Goal: Obtain resource: Download file/media

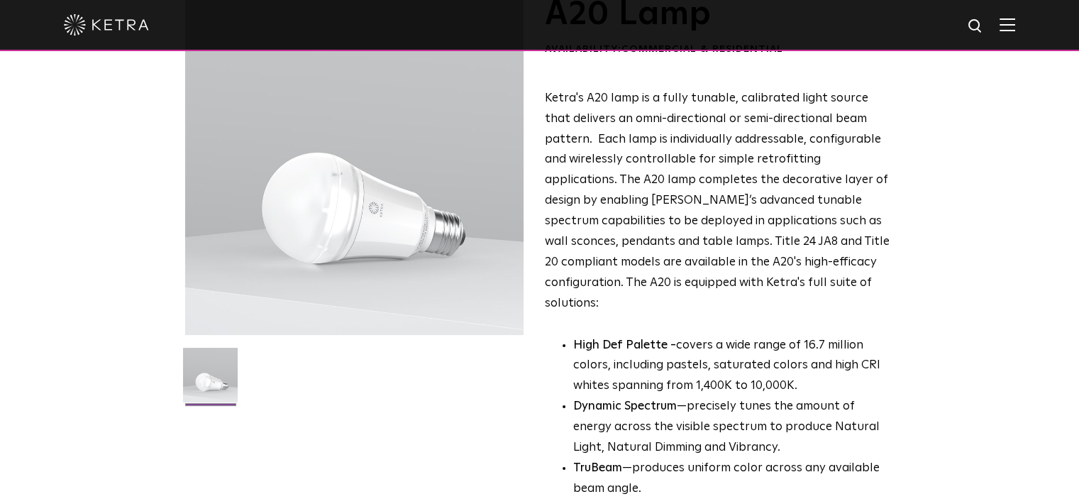
scroll to position [109, 0]
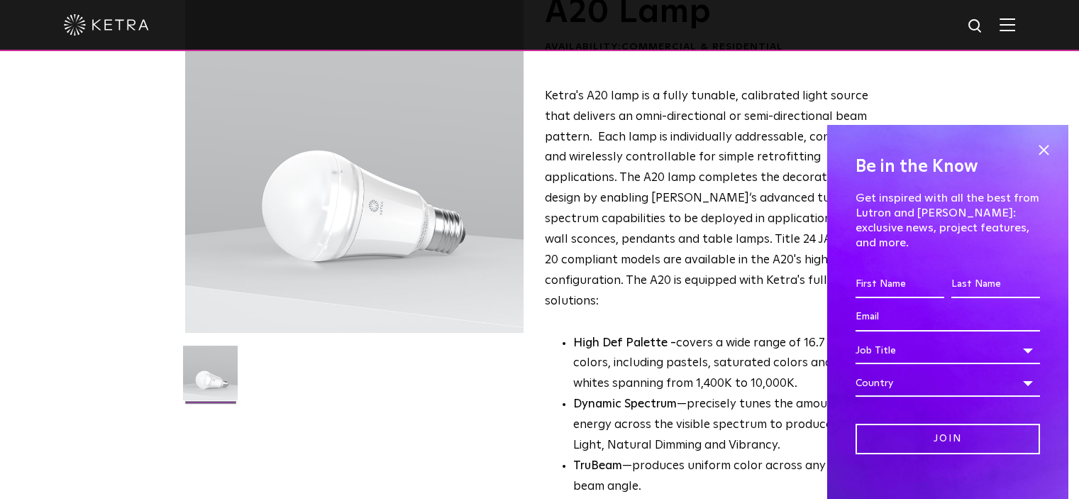
click at [949, 86] on div "A20 Lamp Availability: Commercial & Residential Ketra's A20 lamp is a fully tun…" at bounding box center [539, 382] width 1079 height 776
click at [1033, 148] on span at bounding box center [1043, 149] width 21 height 21
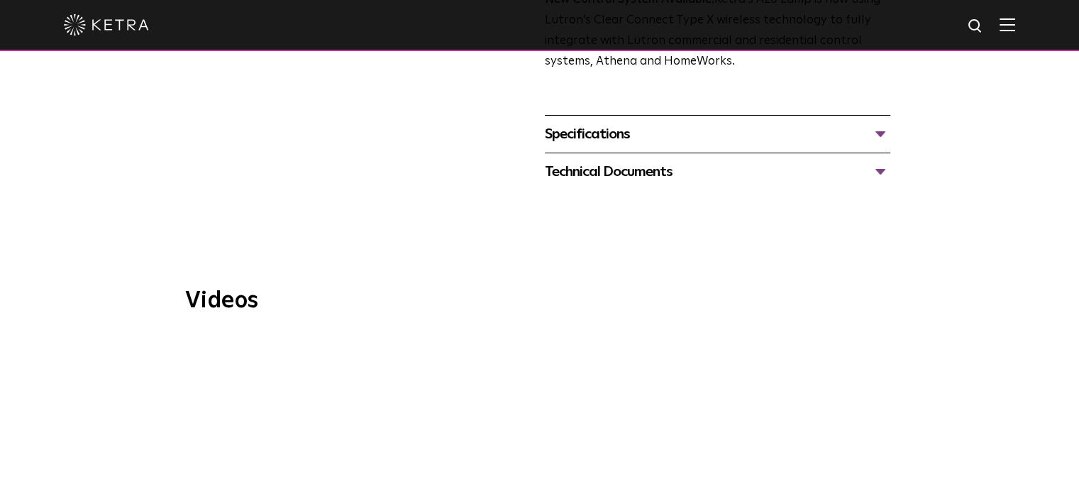
scroll to position [644, 0]
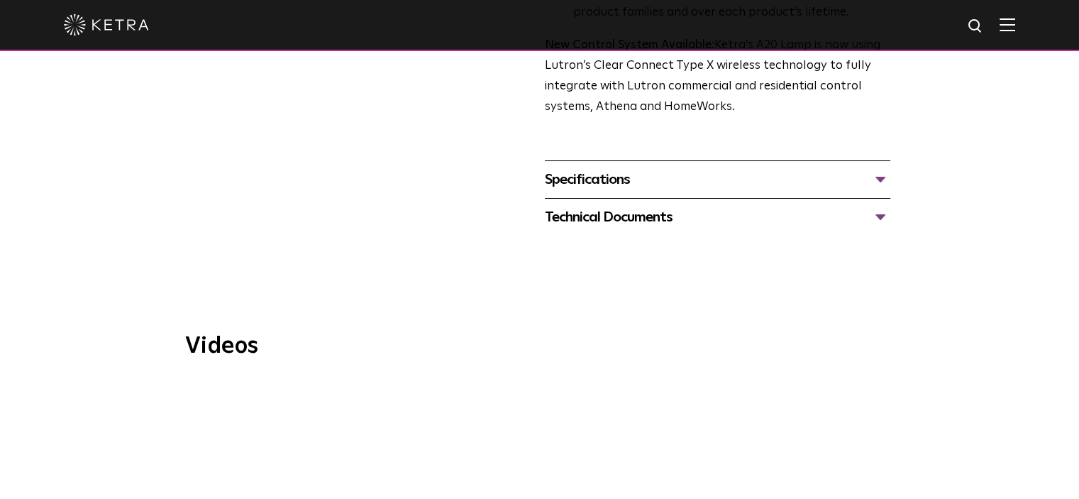
click at [643, 206] on div "Technical Documents" at bounding box center [717, 217] width 345 height 23
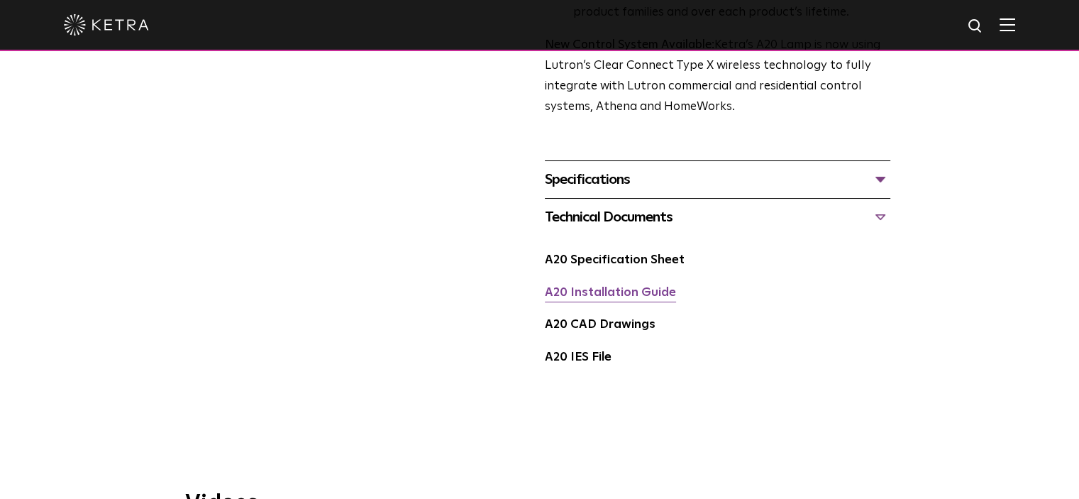
click at [609, 287] on link "A20 Installation Guide" at bounding box center [610, 293] width 131 height 12
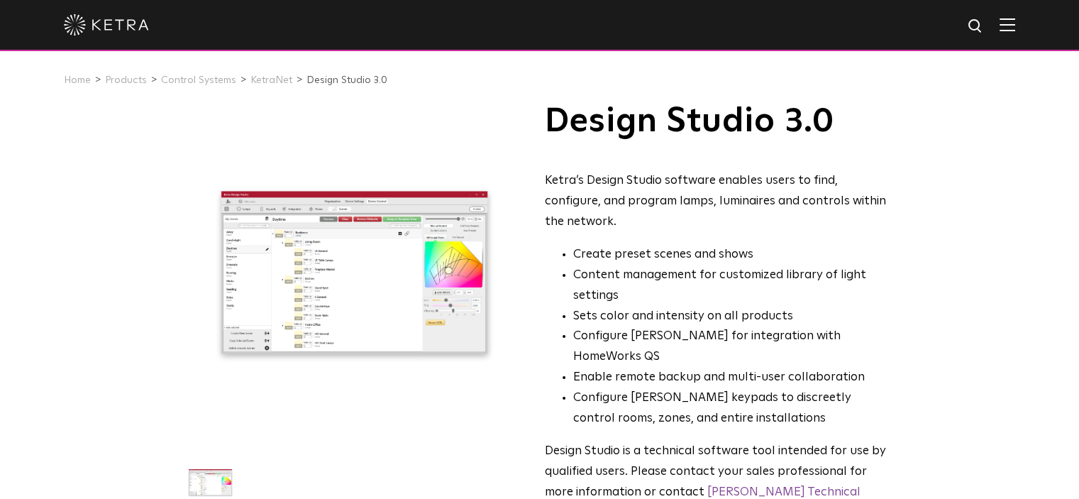
click at [985, 26] on img at bounding box center [976, 27] width 18 height 18
click at [1015, 27] on img at bounding box center [1008, 24] width 16 height 13
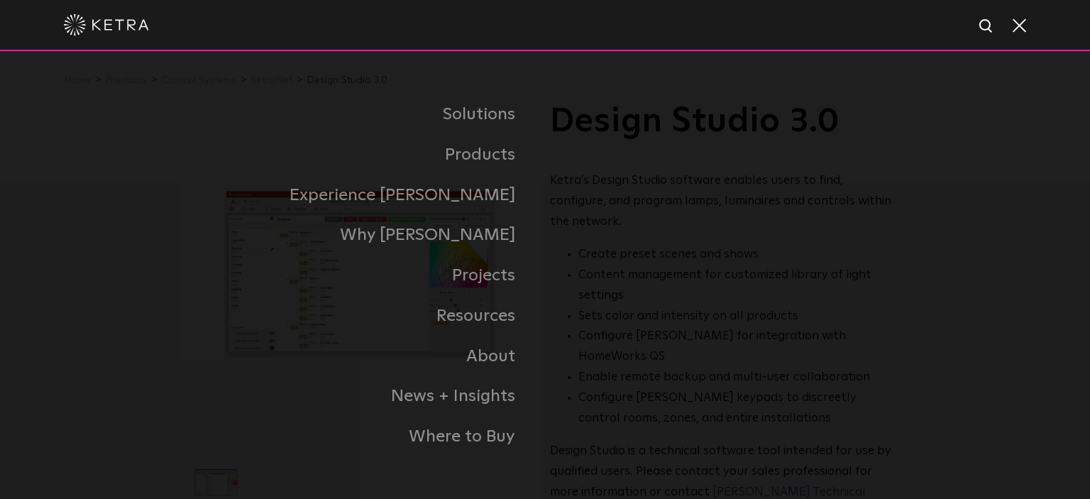
click at [1019, 27] on span at bounding box center [1018, 25] width 16 height 14
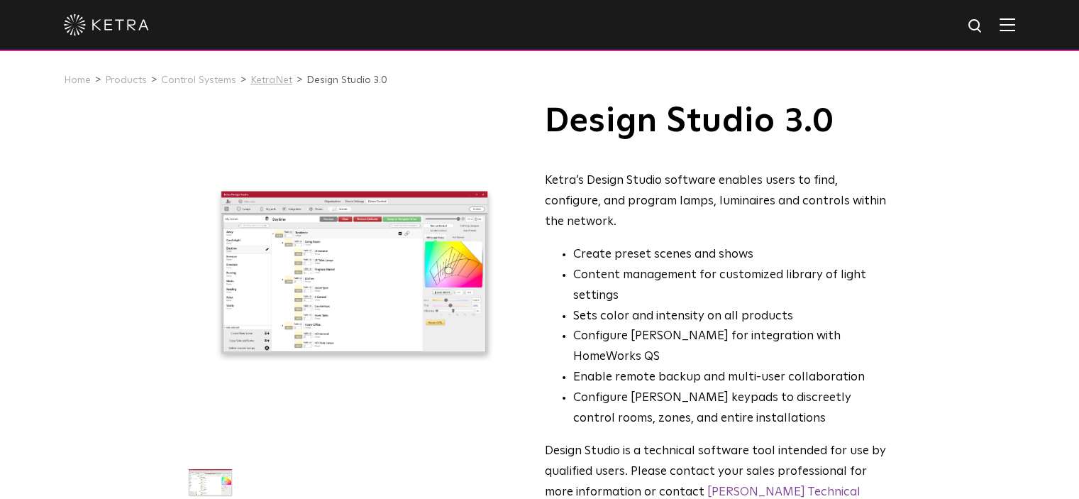
click at [261, 79] on link "KetraNet" at bounding box center [271, 80] width 42 height 10
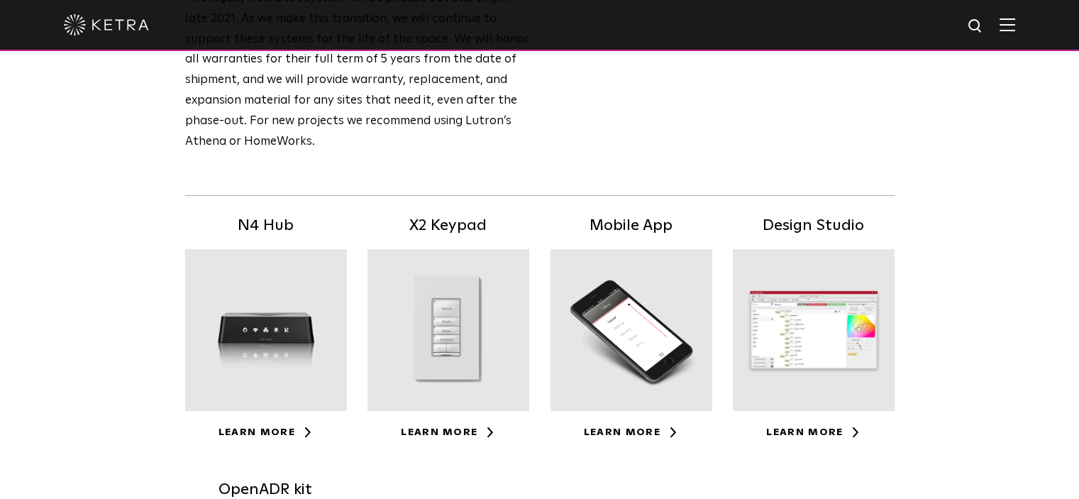
scroll to position [184, 0]
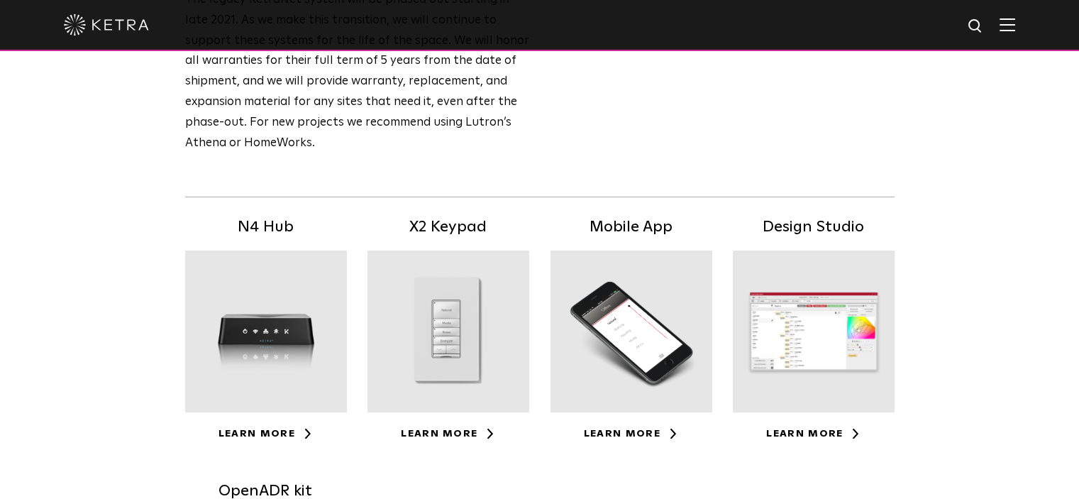
click at [800, 335] on div at bounding box center [814, 331] width 162 height 162
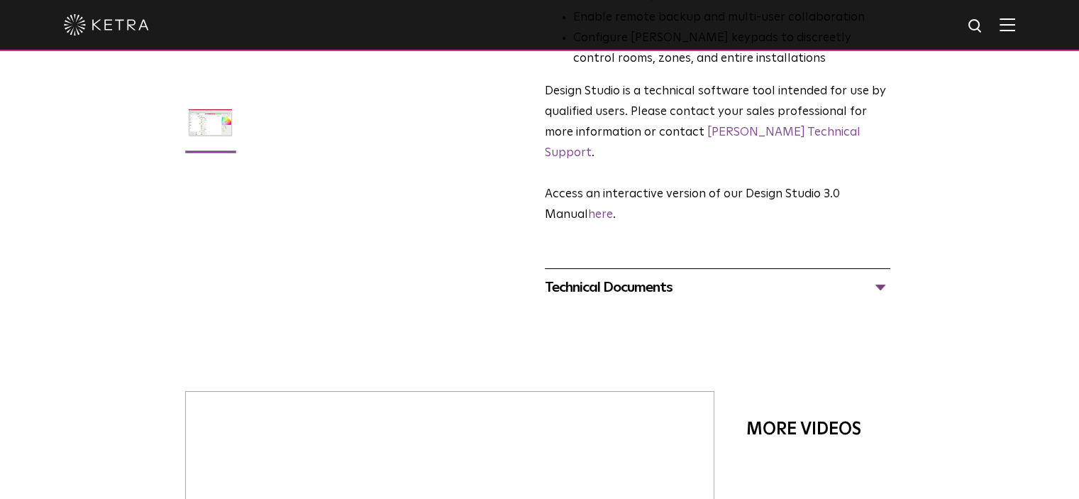
scroll to position [360, 0]
click at [648, 275] on div "Technical Documents" at bounding box center [717, 286] width 345 height 23
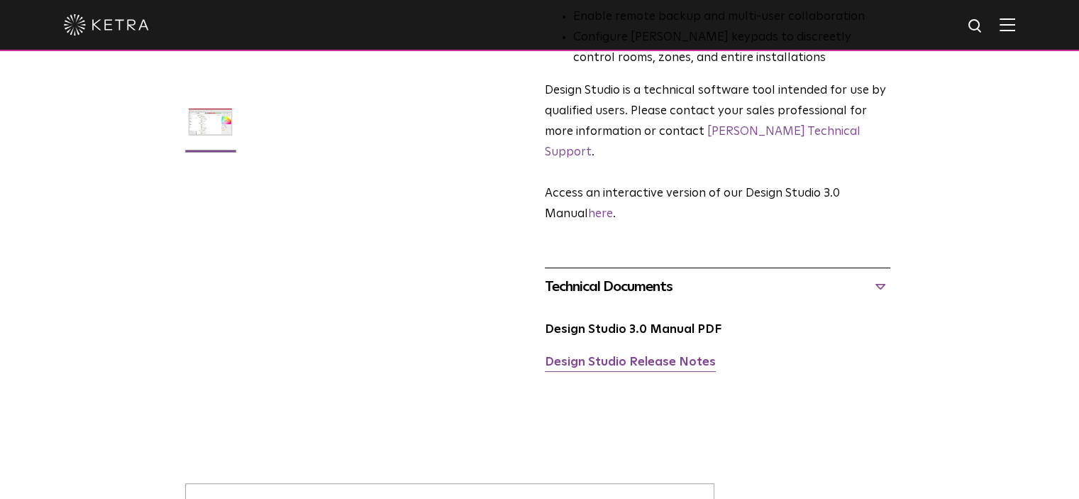
click at [644, 356] on link "Design Studio Release Notes" at bounding box center [630, 362] width 171 height 12
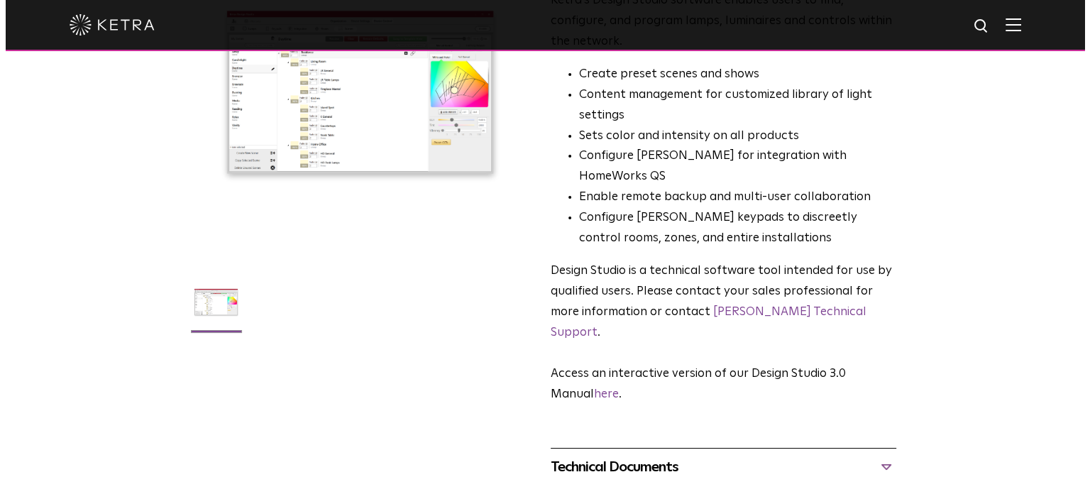
scroll to position [0, 0]
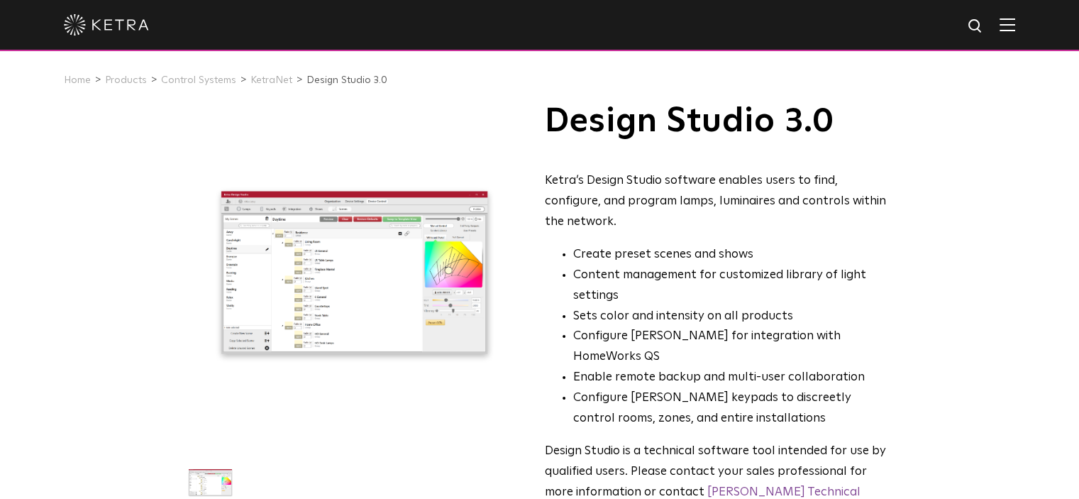
click at [1015, 22] on img at bounding box center [1008, 24] width 16 height 13
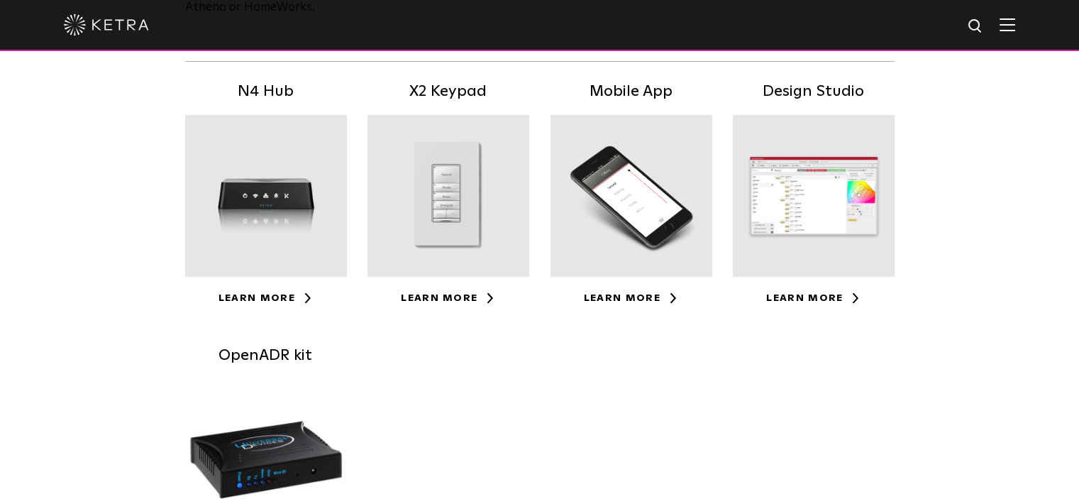
scroll to position [318, 0]
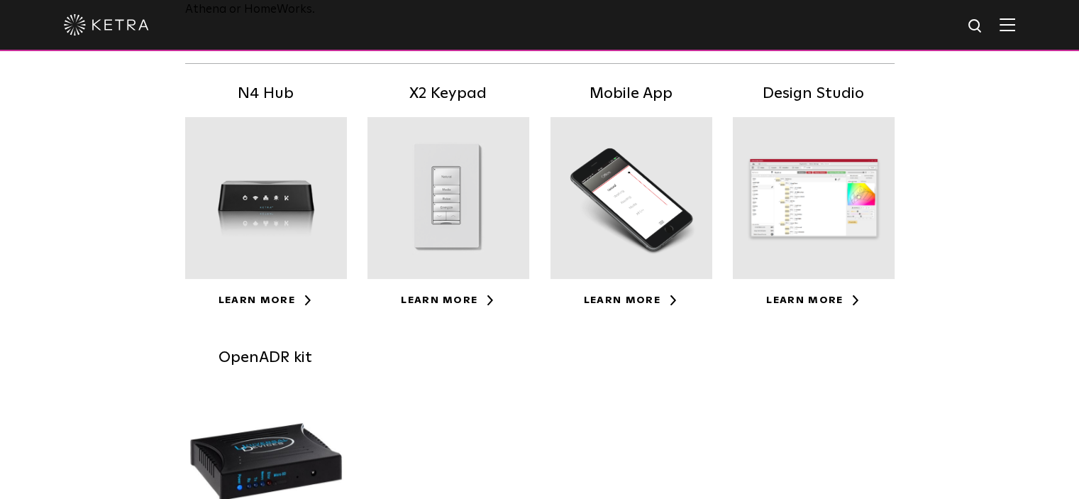
click at [254, 201] on div at bounding box center [266, 198] width 162 height 162
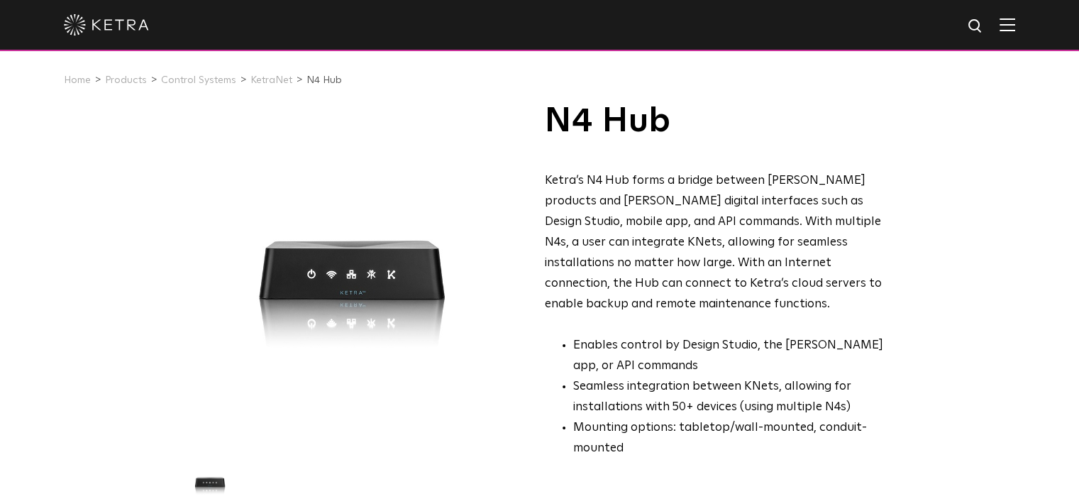
click at [370, 148] on div at bounding box center [354, 273] width 338 height 338
click at [525, 431] on div at bounding box center [357, 316] width 345 height 424
